Goal: Use online tool/utility: Utilize a website feature to perform a specific function

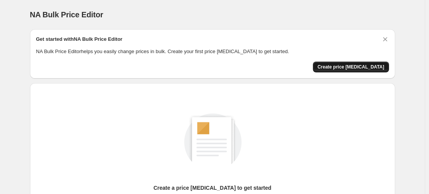
click at [358, 68] on span "Create price [MEDICAL_DATA]" at bounding box center [350, 67] width 67 height 6
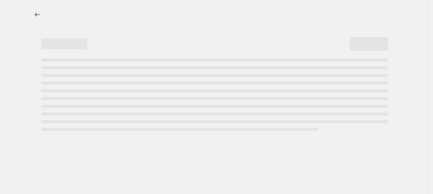
select select "percentage"
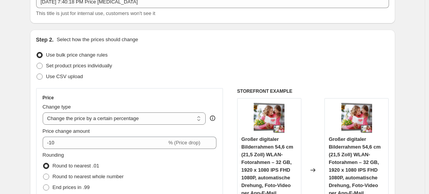
scroll to position [115, 0]
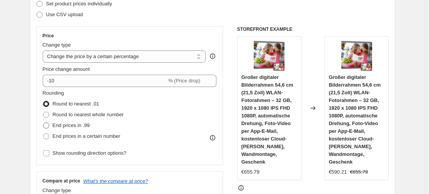
click at [45, 125] on span at bounding box center [46, 125] width 6 height 6
click at [43, 123] on input "End prices in .99" at bounding box center [43, 122] width 0 height 0
radio input "true"
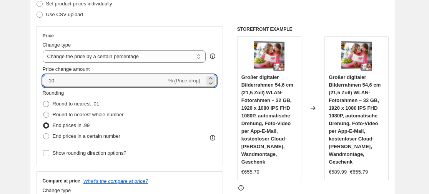
drag, startPoint x: 76, startPoint y: 79, endPoint x: 31, endPoint y: 80, distance: 44.2
click at [31, 80] on div "Step 2. Select how the prices should change Use bulk price change rules Set pro…" at bounding box center [212, 103] width 365 height 270
type input "-1"
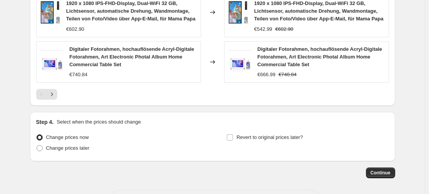
scroll to position [653, 0]
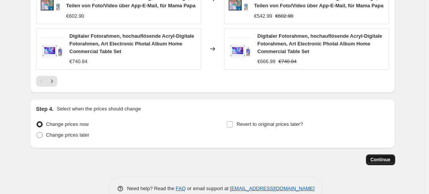
type input "-35"
click at [381, 162] on span "Continue" at bounding box center [380, 159] width 20 height 6
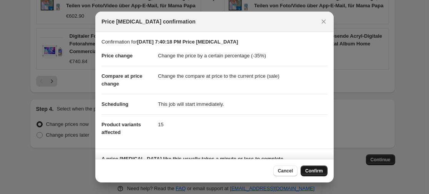
click at [313, 172] on span "Confirm" at bounding box center [314, 170] width 18 height 6
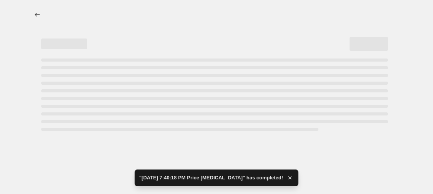
select select "percentage"
